Goal: Check status: Check status

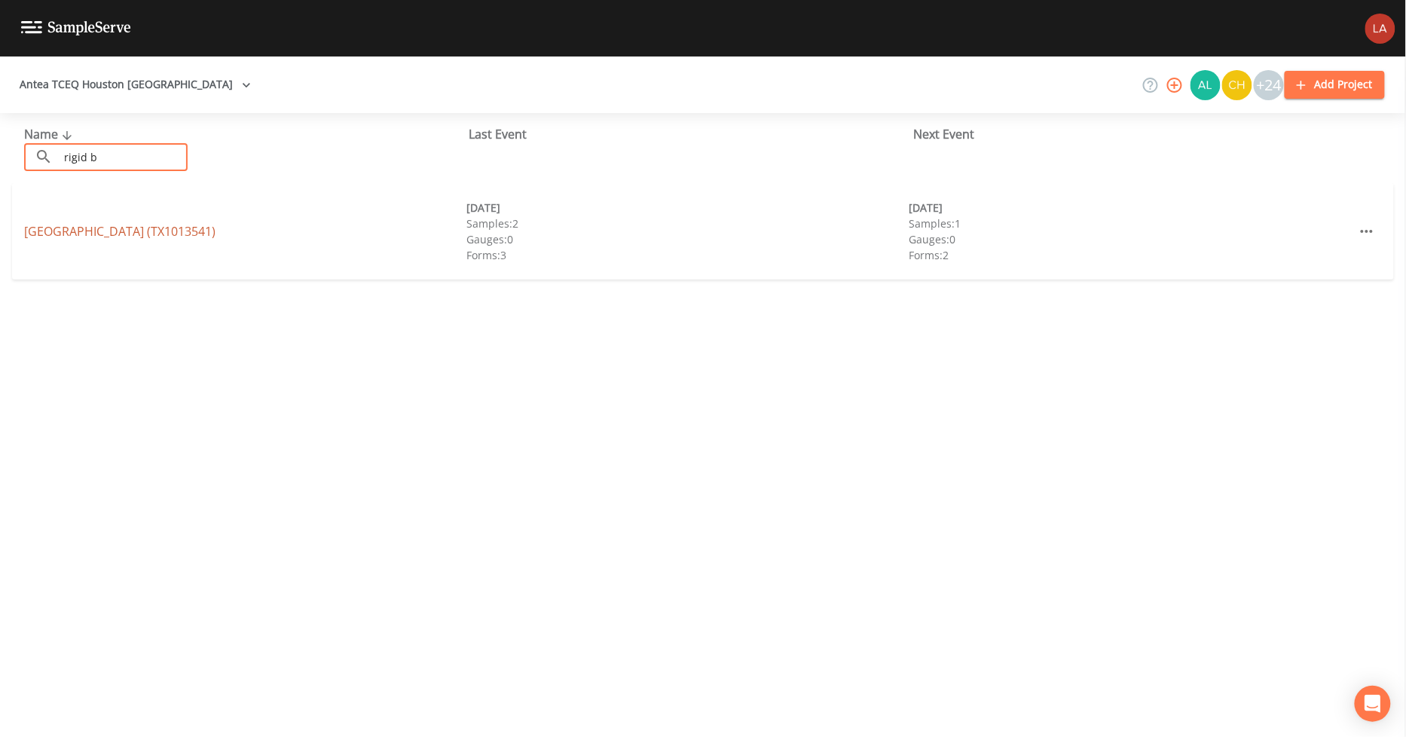
type input "rigid b"
click at [78, 228] on link "[GEOGRAPHIC_DATA] (TX1013541)" at bounding box center [119, 231] width 191 height 17
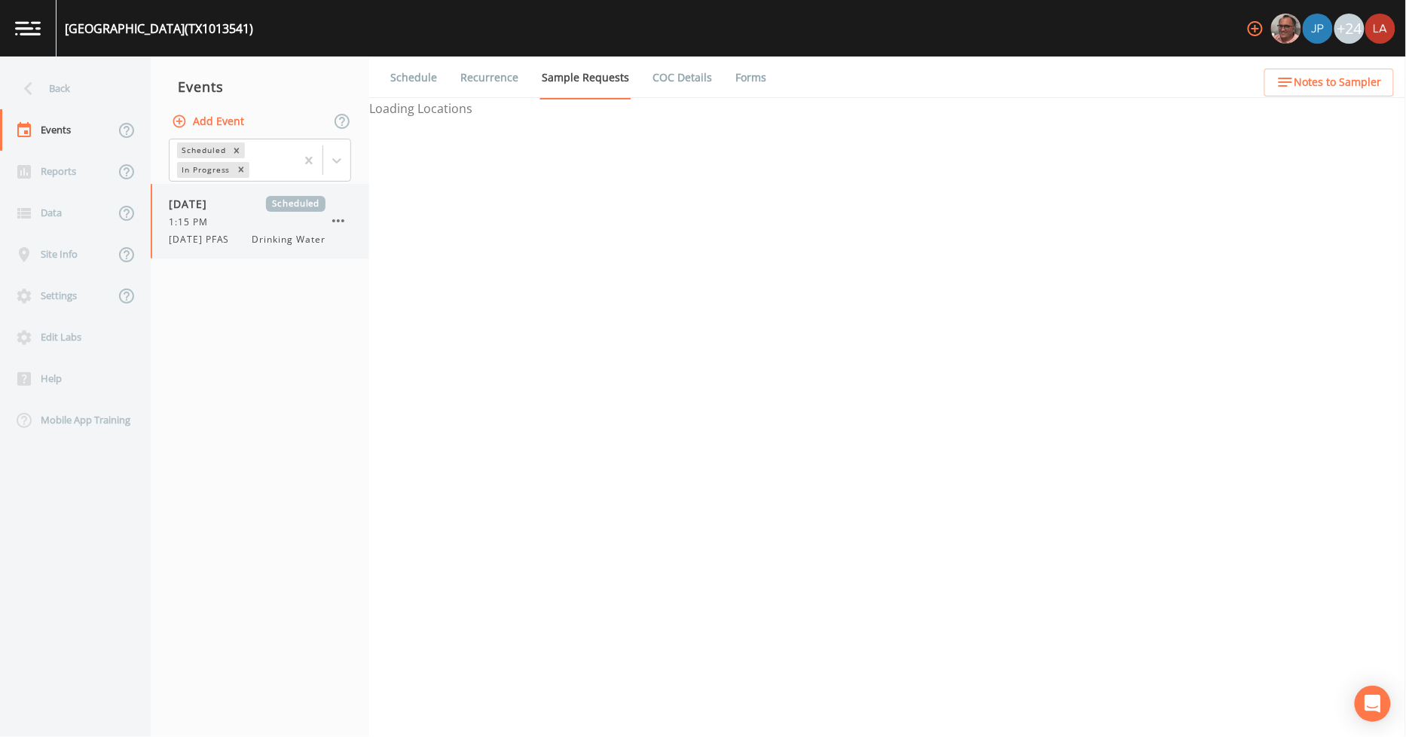
click at [281, 215] on div "1:15 PM" at bounding box center [247, 222] width 157 height 14
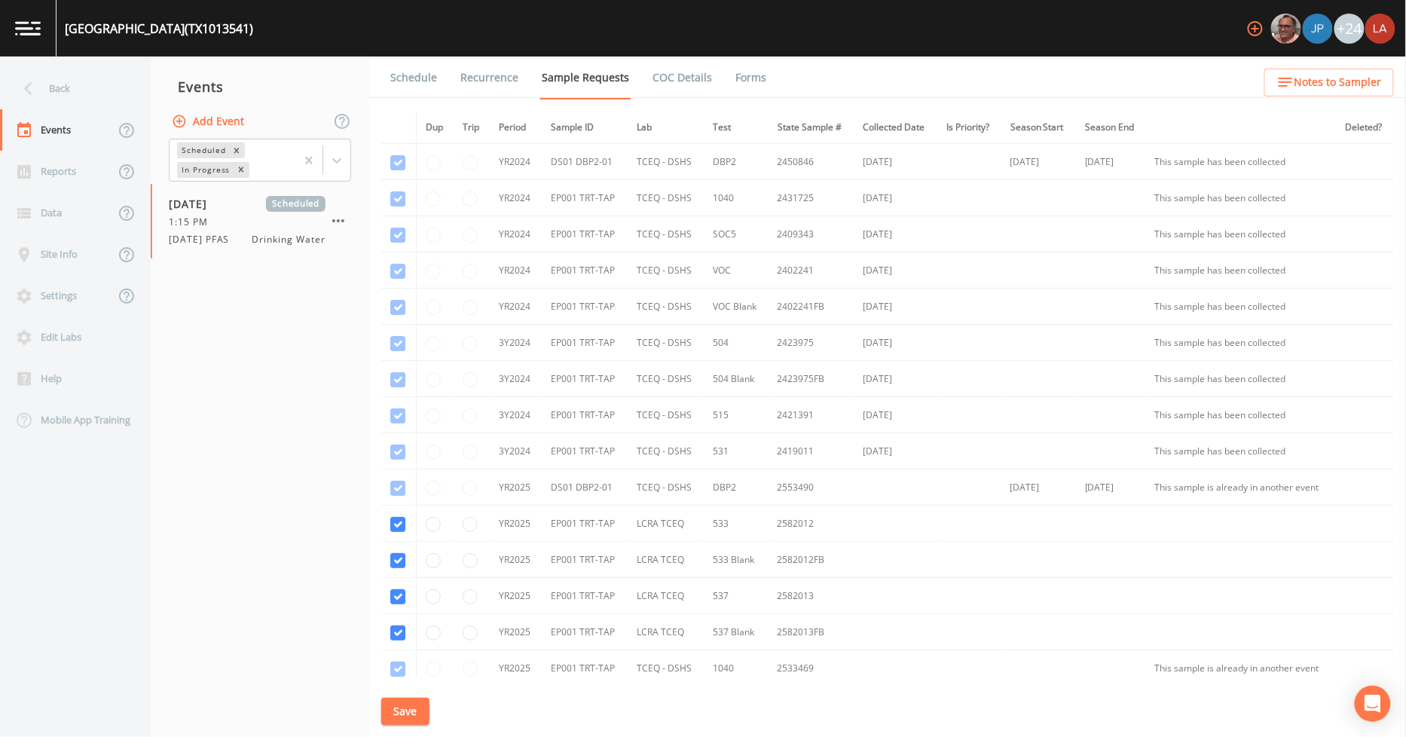
click at [409, 75] on link "Schedule" at bounding box center [413, 77] width 51 height 42
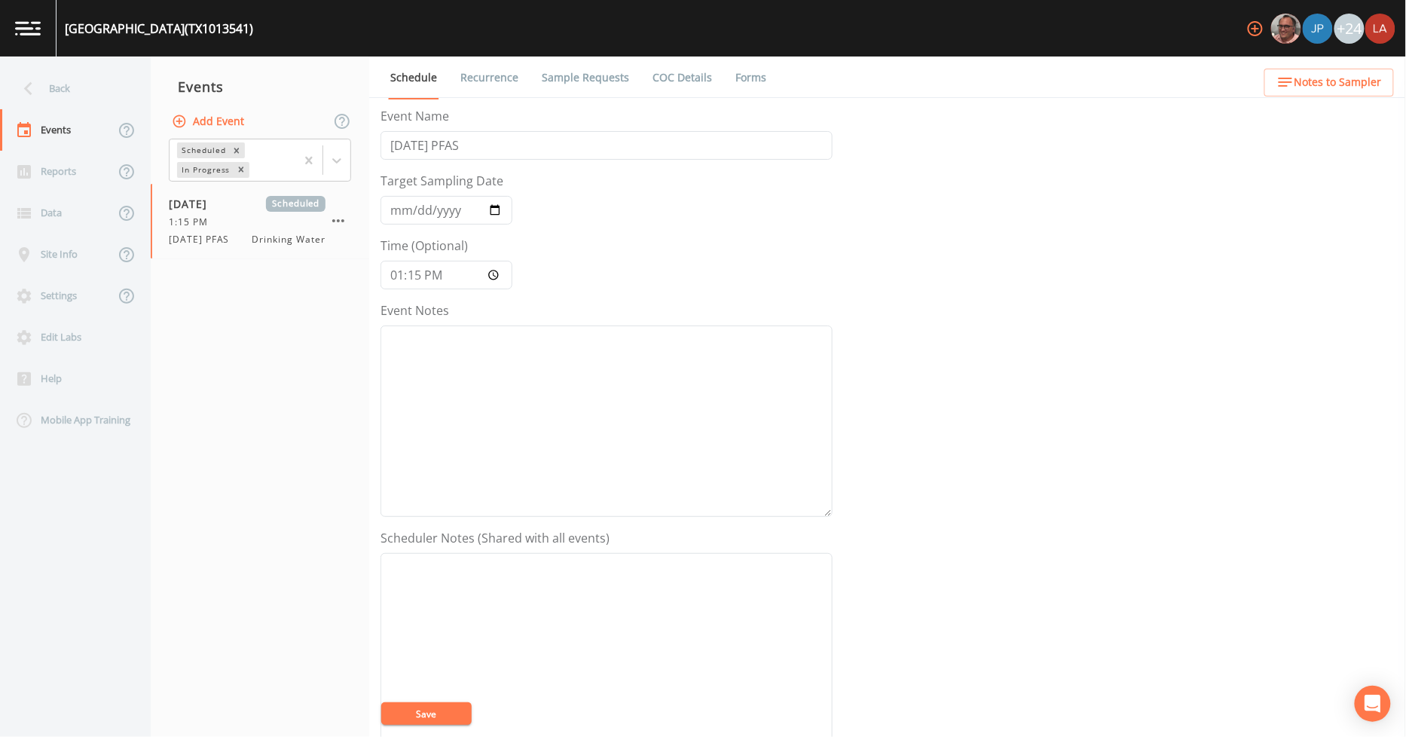
scroll to position [325, 0]
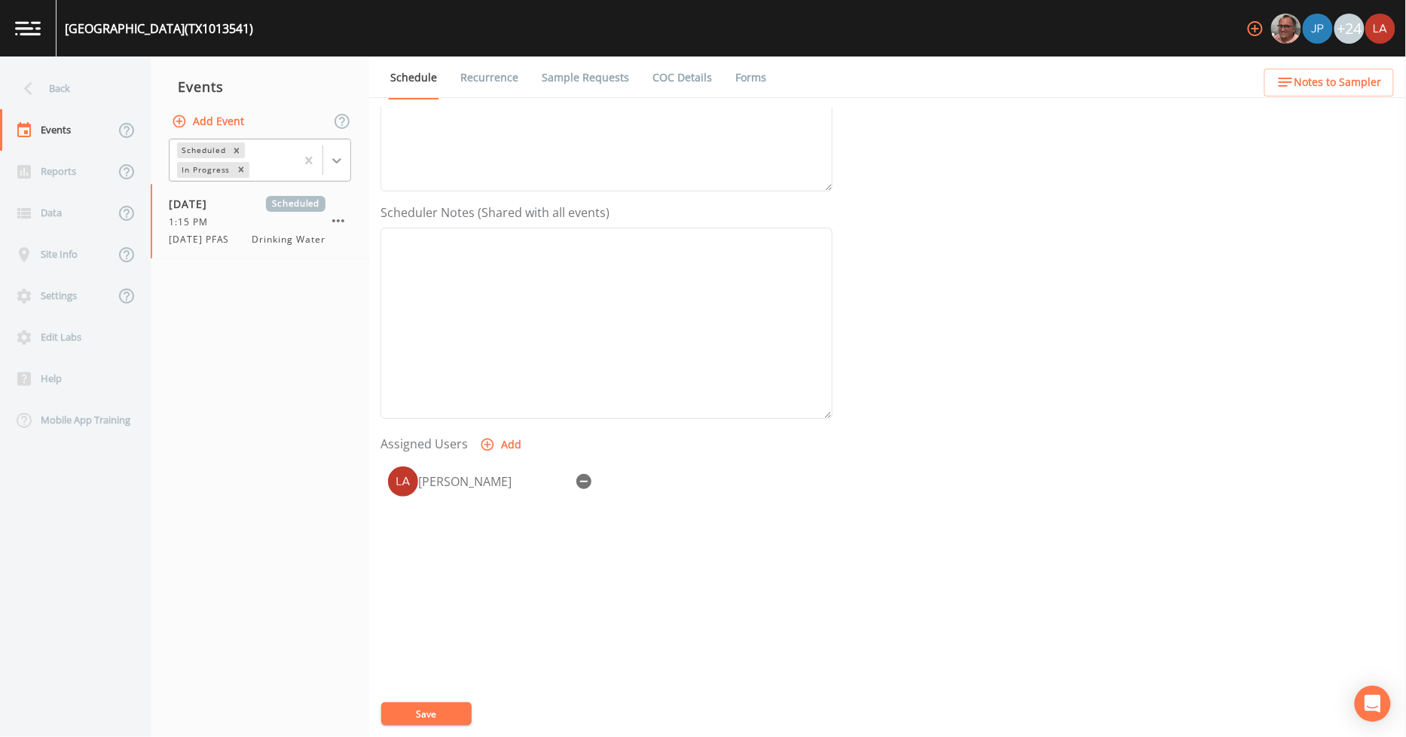
click at [340, 168] on div at bounding box center [336, 160] width 27 height 27
click at [224, 205] on div "Completed" at bounding box center [260, 204] width 182 height 26
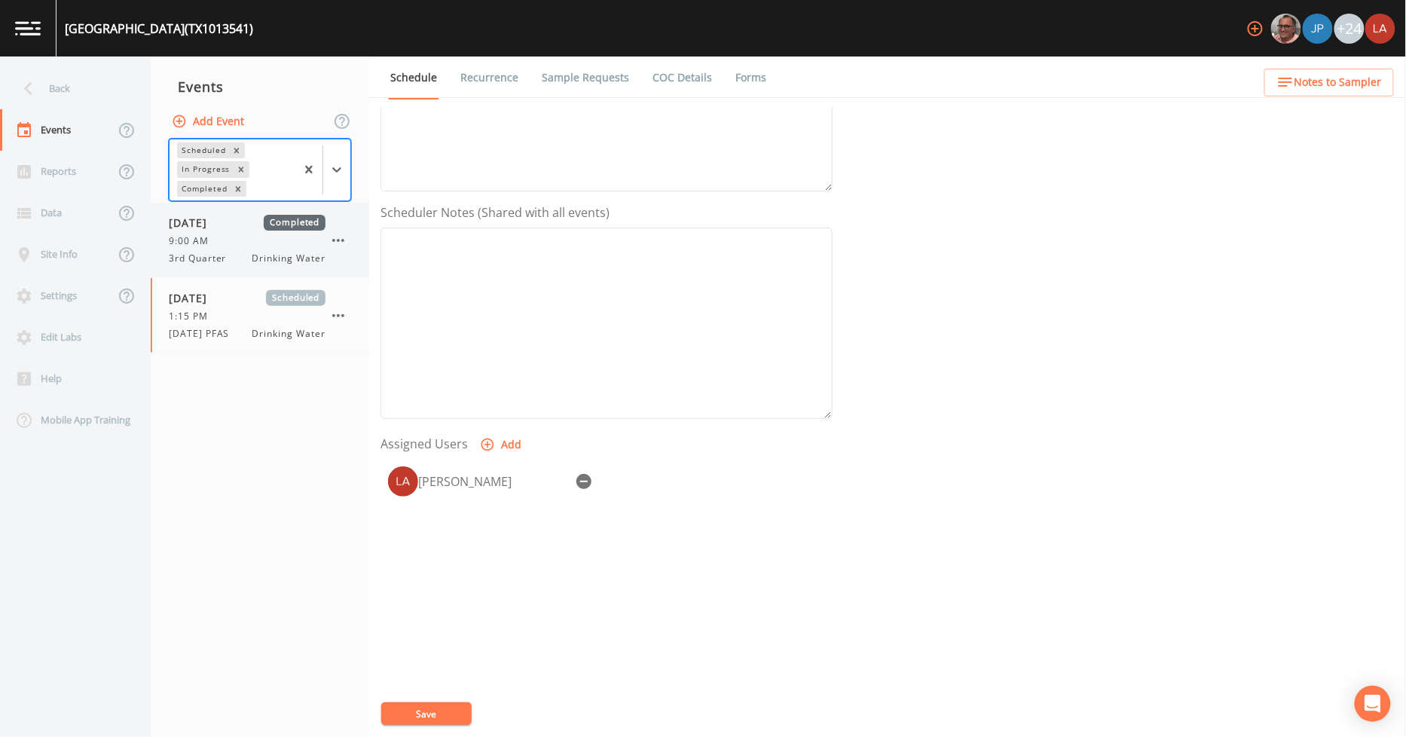
click at [212, 234] on span "9:00 AM" at bounding box center [193, 241] width 49 height 14
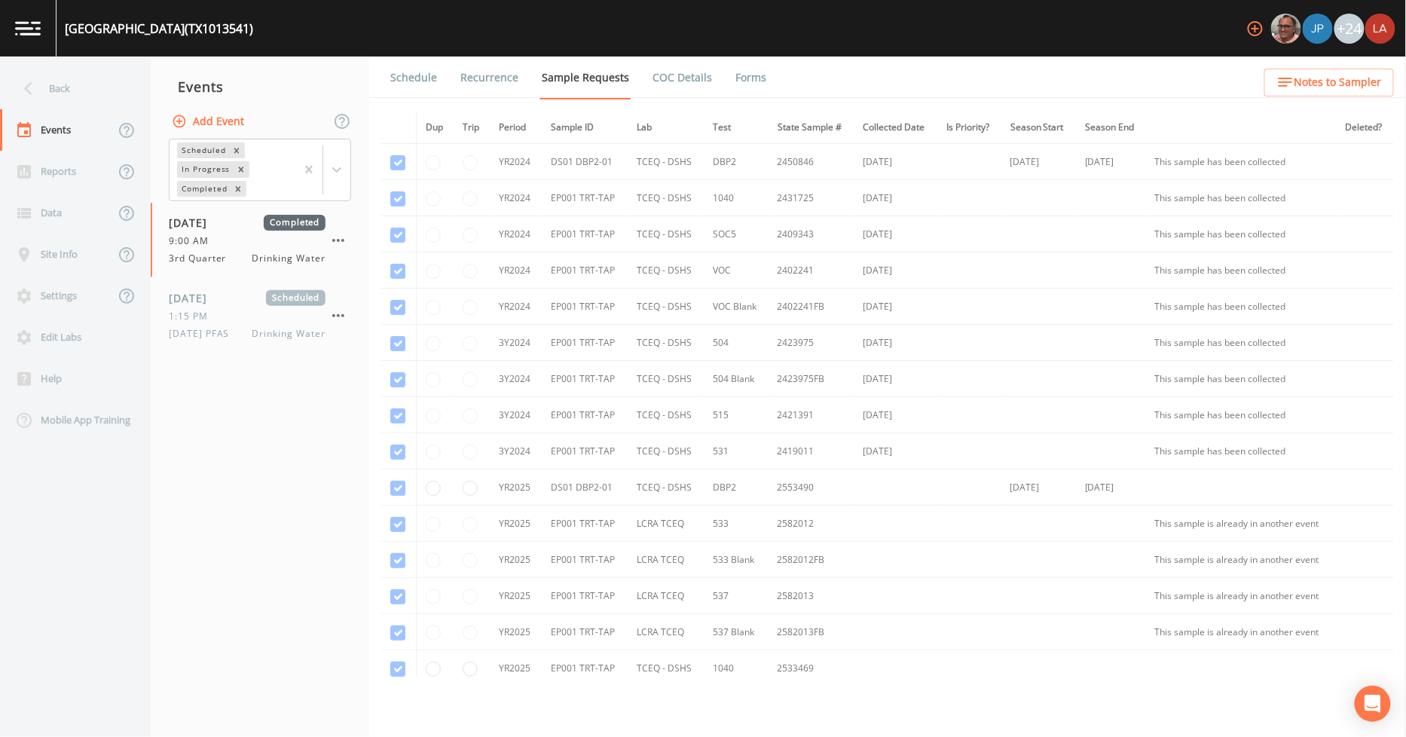
click at [419, 79] on link "Schedule" at bounding box center [413, 77] width 51 height 42
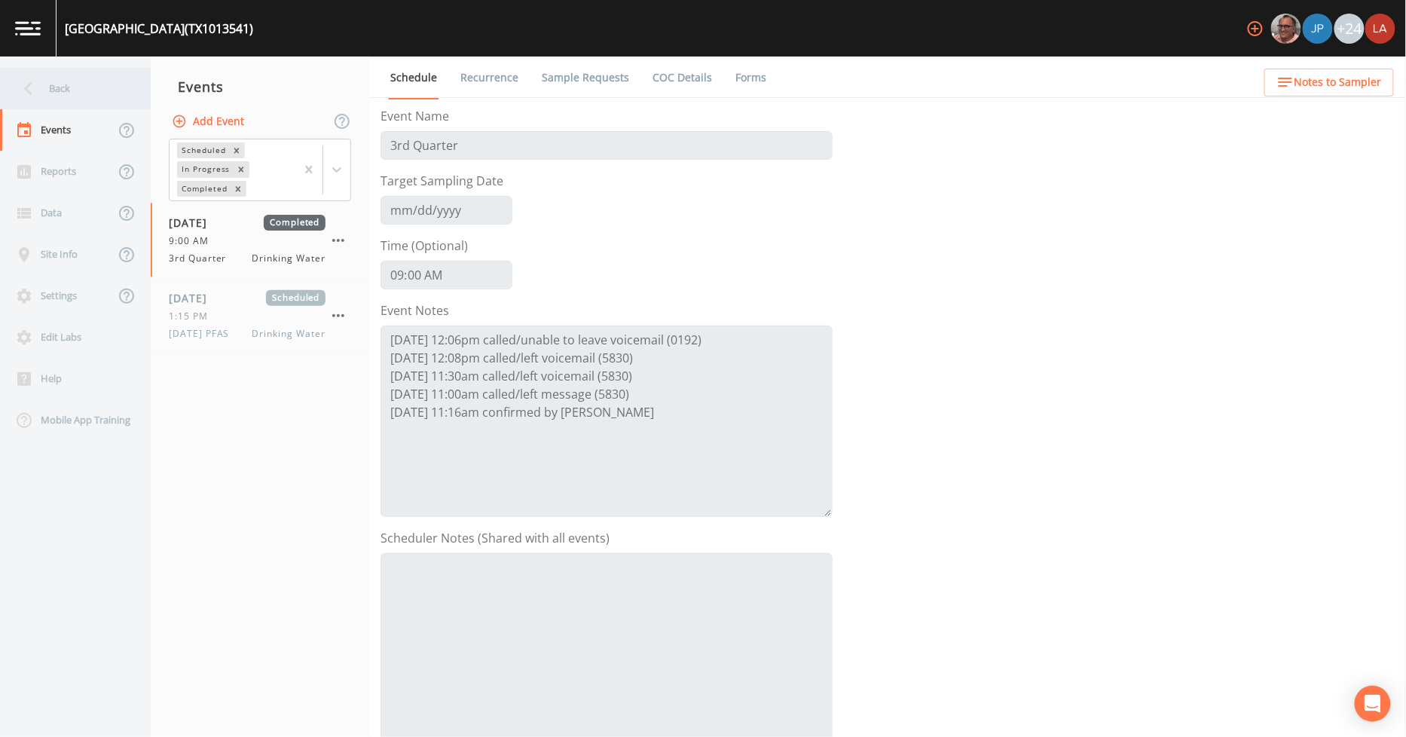
click at [80, 85] on div "Back" at bounding box center [68, 88] width 136 height 41
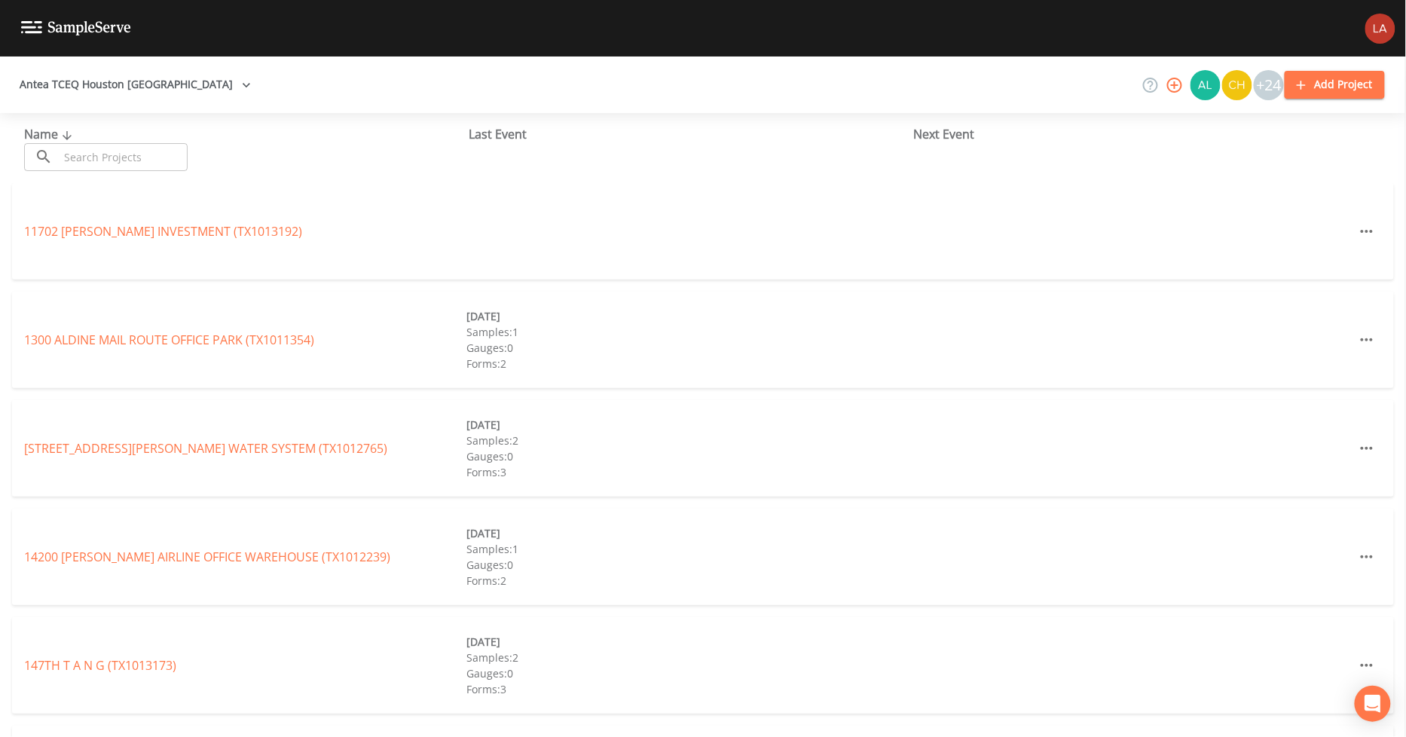
click at [133, 155] on input "text" at bounding box center [123, 157] width 129 height 28
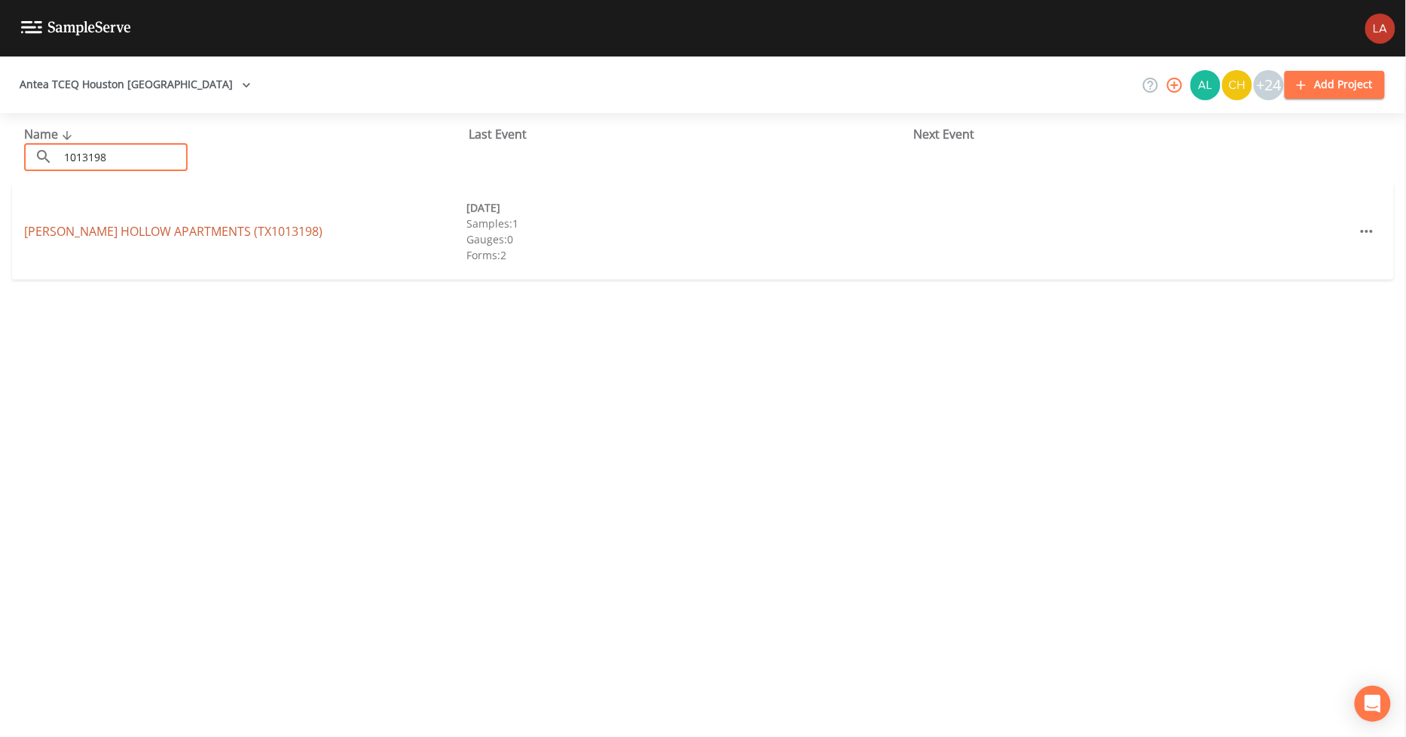
type input "1013198"
click at [78, 224] on link "[PERSON_NAME][GEOGRAPHIC_DATA] (TX1013198)" at bounding box center [173, 231] width 298 height 17
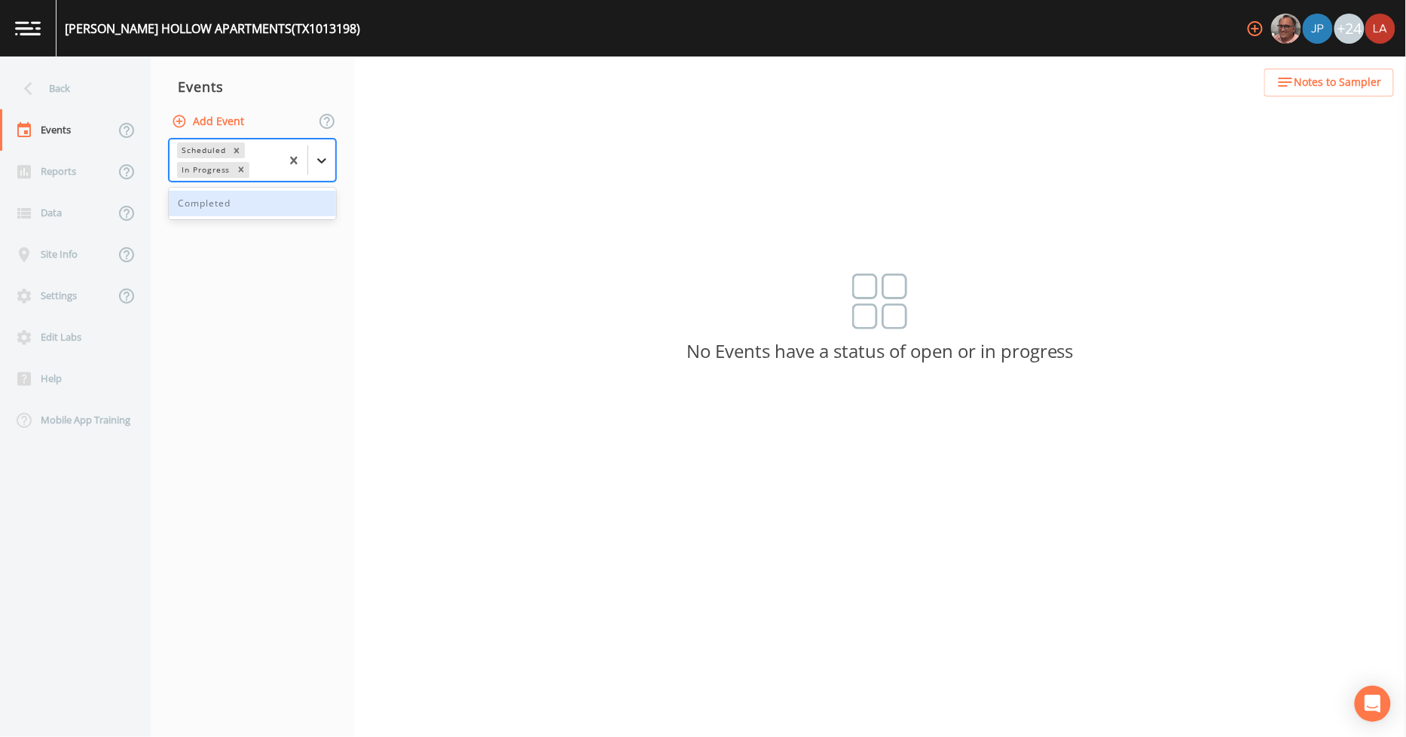
click at [322, 158] on icon at bounding box center [321, 160] width 15 height 15
click at [222, 209] on div "Completed" at bounding box center [252, 204] width 167 height 26
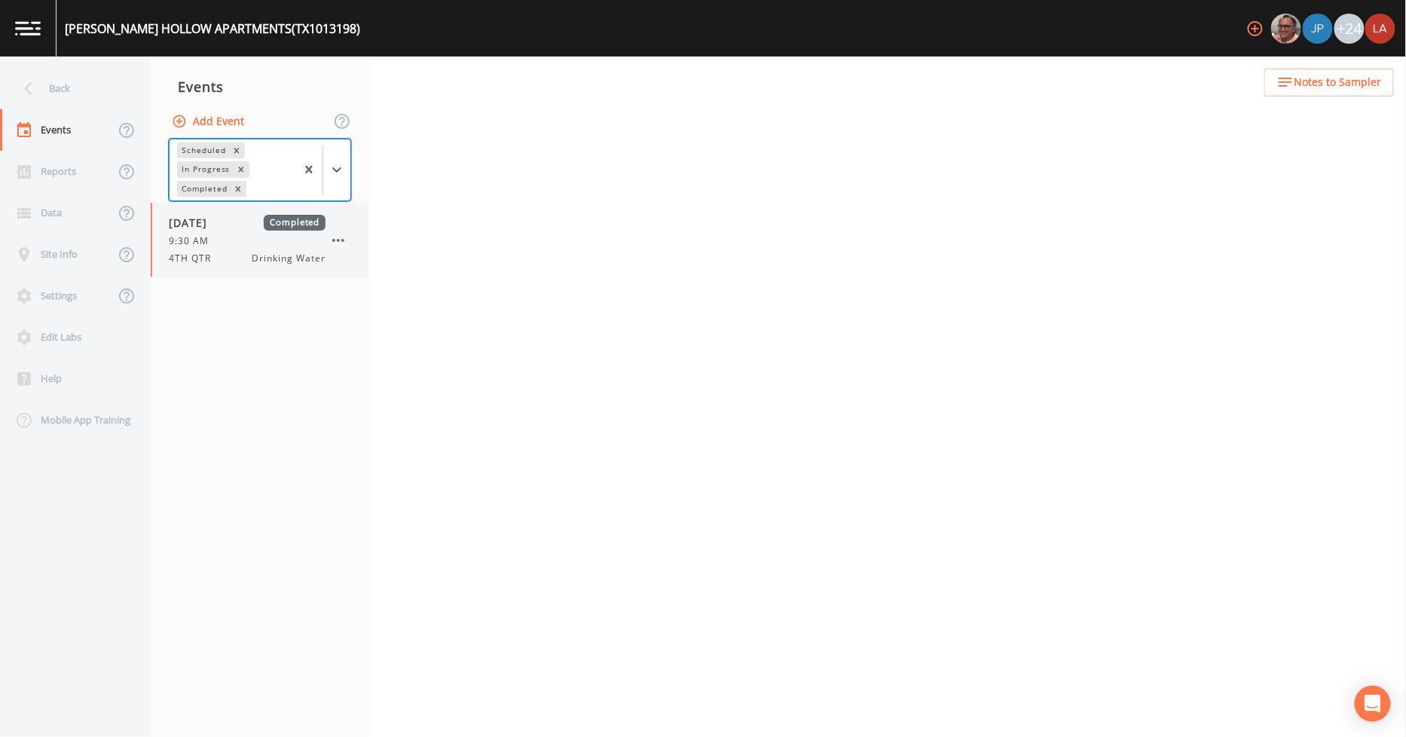
click at [182, 245] on span "9:30 AM" at bounding box center [193, 241] width 49 height 14
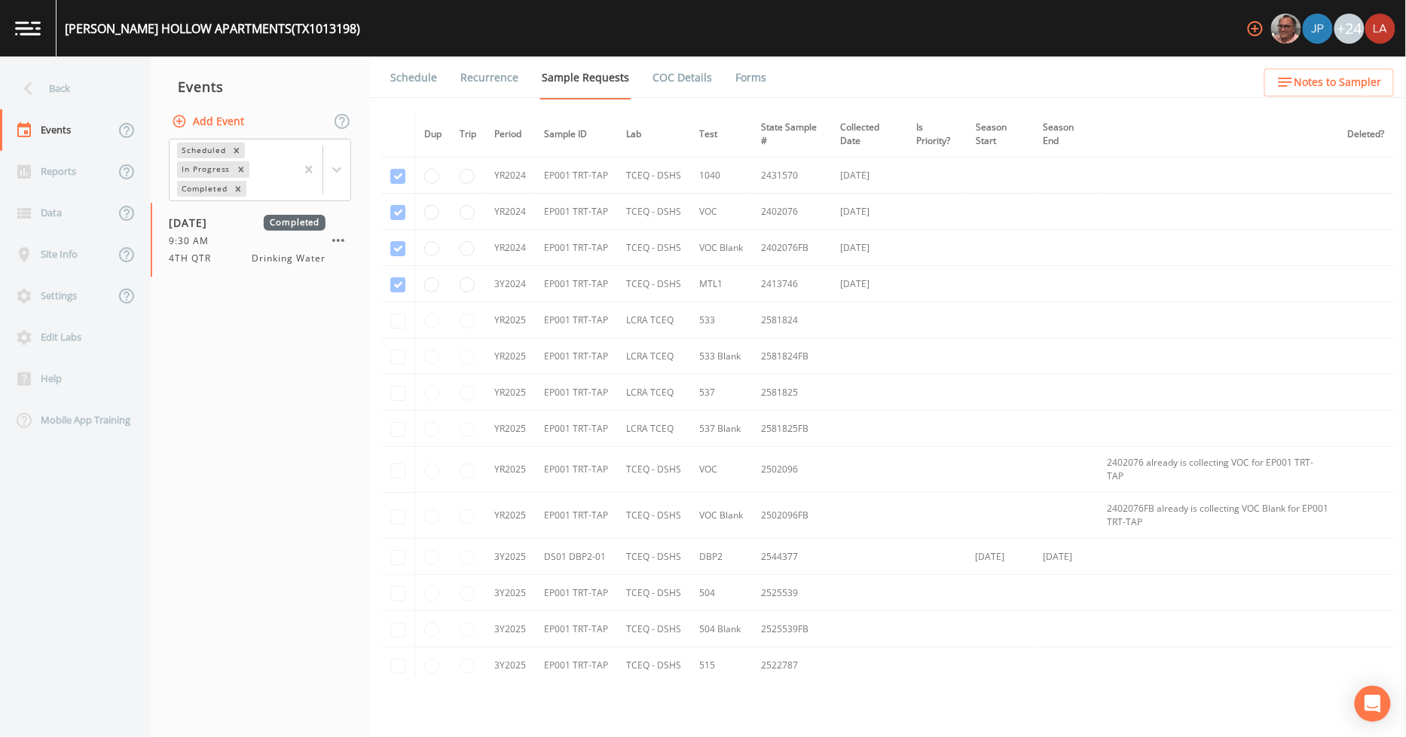
click at [414, 81] on link "Schedule" at bounding box center [413, 77] width 51 height 42
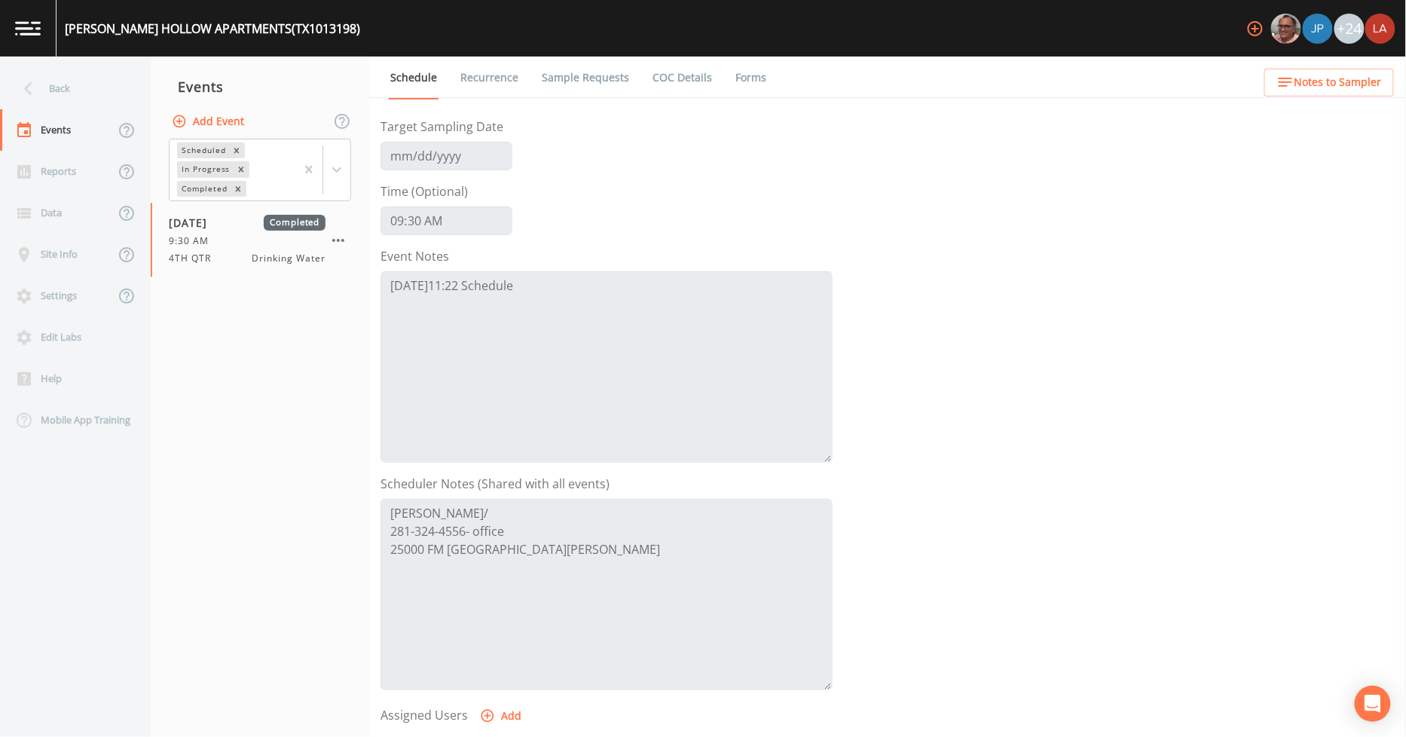
scroll to position [84, 0]
